Goal: Answer question/provide support: Share knowledge or assist other users

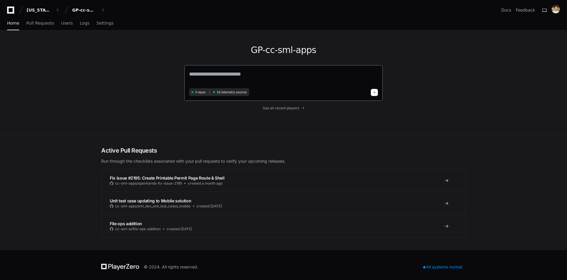
click at [215, 74] on textarea at bounding box center [283, 78] width 189 height 17
paste textarea "**********"
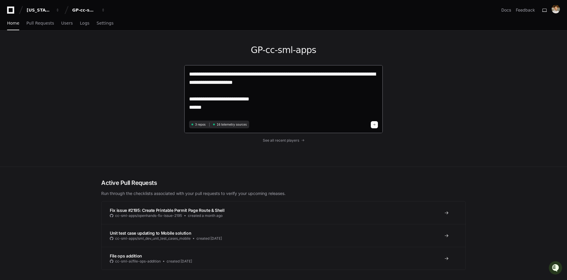
paste textarea "**********"
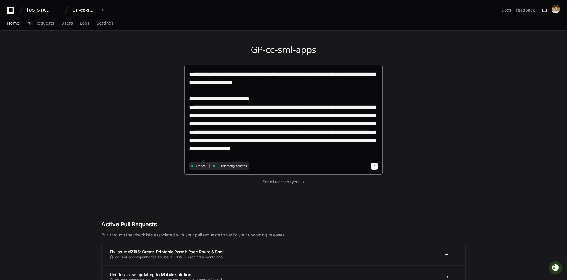
click at [273, 149] on textarea "**********" at bounding box center [283, 115] width 189 height 90
type textarea "**********"
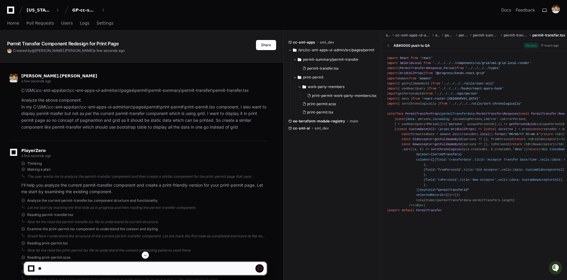
click at [146, 254] on span at bounding box center [145, 254] width 5 height 5
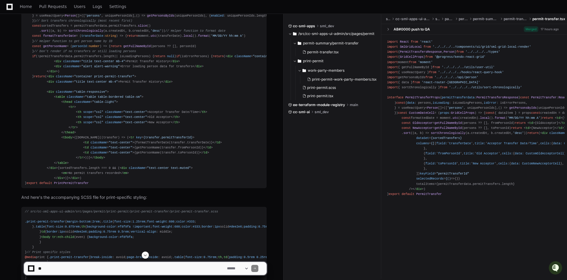
scroll to position [400, 0]
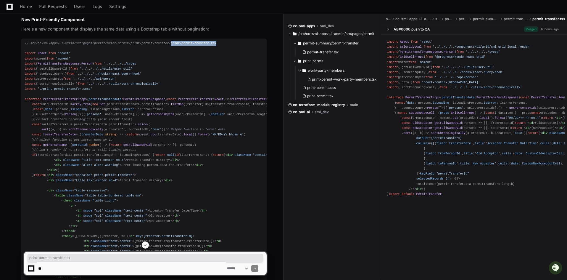
drag, startPoint x: 159, startPoint y: 43, endPoint x: 206, endPoint y: 43, distance: 47.6
click at [206, 43] on div "// src/cc-sml-apps-ui-admin/src/pages/permit/print-permit/print-permit-transfer…" at bounding box center [144, 162] width 238 height 243
copy span "print-permit-transfer.tsx"
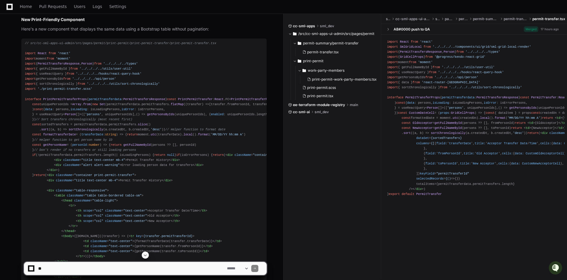
click at [25, 53] on span "import" at bounding box center [30, 53] width 11 height 4
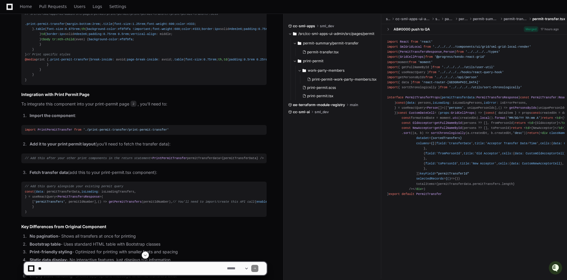
scroll to position [794, 0]
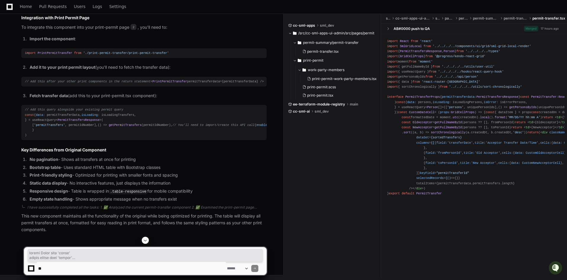
copy div "import React from 'react' import moment from 'moment' import { PermitTransfersR…"
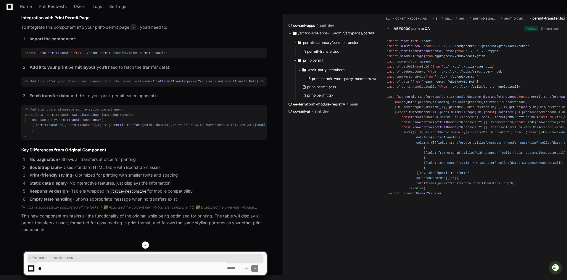
drag, startPoint x: 158, startPoint y: 110, endPoint x: 207, endPoint y: 110, distance: 48.5
copy span "print-permit-transfer.scss"
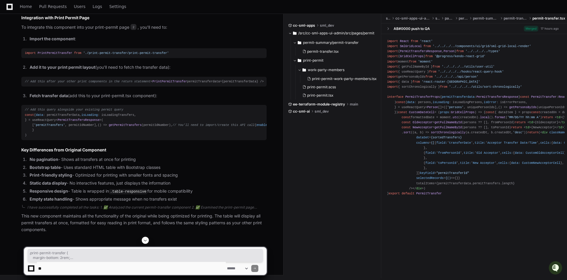
copy div ".print-permit-transfer { margin-bottom : 2rem ; .title { font-size : 1.25rem ; …"
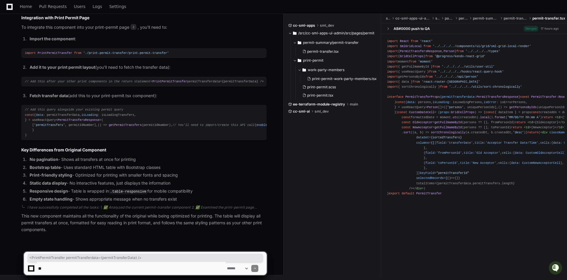
drag, startPoint x: 134, startPoint y: 57, endPoint x: 22, endPoint y: 56, distance: 111.8
click at [22, 77] on pre "// Add this after your other print components in the return statement < PrintPe…" at bounding box center [143, 82] width 245 height 10
copy div "< PrintPermitTransfer permitTransferdata={permitTransferData} />"
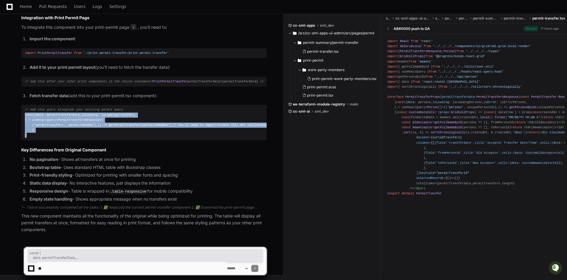
drag, startPoint x: 30, startPoint y: 135, endPoint x: 22, endPoint y: 88, distance: 47.4
click at [22, 105] on pre "// Add this query alongside your existing permit query const { data : permitTra…" at bounding box center [143, 122] width 245 height 35
copy div "const { data : permitTransferData, isLoading : isLoadingTransfers, } = useReact…"
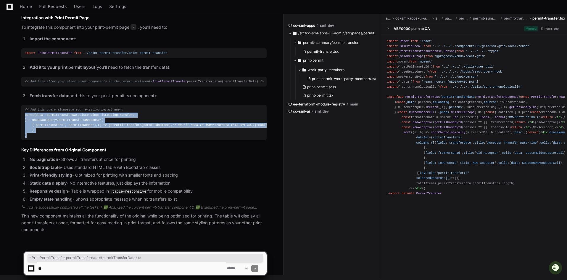
drag, startPoint x: 132, startPoint y: 56, endPoint x: 25, endPoint y: 59, distance: 107.7
click at [25, 77] on pre "// Add this after your other print components in the return statement < PrintPe…" at bounding box center [143, 82] width 245 height 10
copy div "< PrintPermitTransfer permitTransferdata={permitTransferData} />"
click at [97, 267] on textarea at bounding box center [131, 268] width 189 height 13
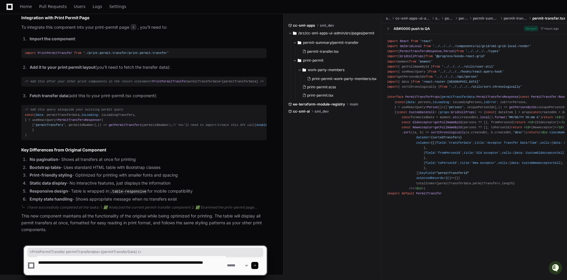
type textarea "**********"
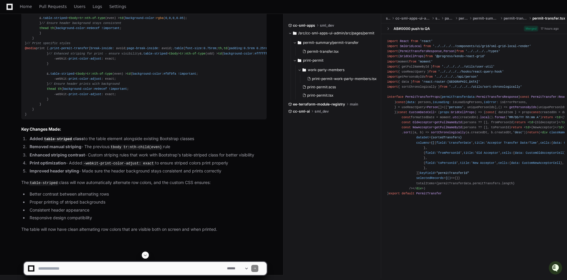
scroll to position [2345, 0]
click at [29, 117] on div ".print-permit-transfer { margin-bottom : 2rem ; .title { font-size : 1.25rem ; …" at bounding box center [144, 51] width 238 height 132
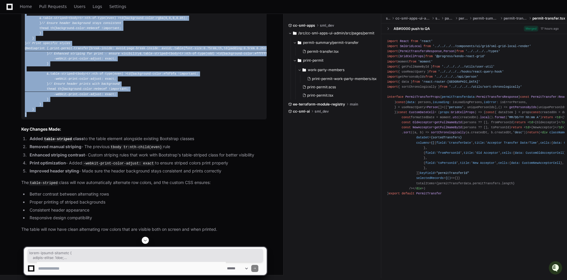
copy div ".print-permit-transfer { margin-bottom : 2rem ; .title { font-size : 1.25rem ; …"
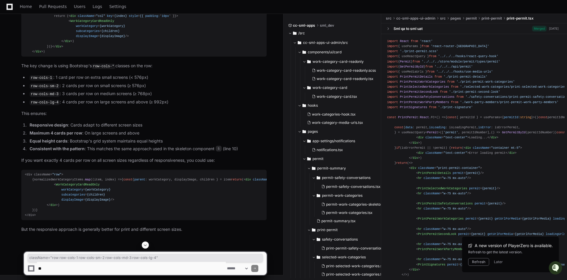
scroll to position [1873, 0]
